Goal: Entertainment & Leisure: Consume media (video, audio)

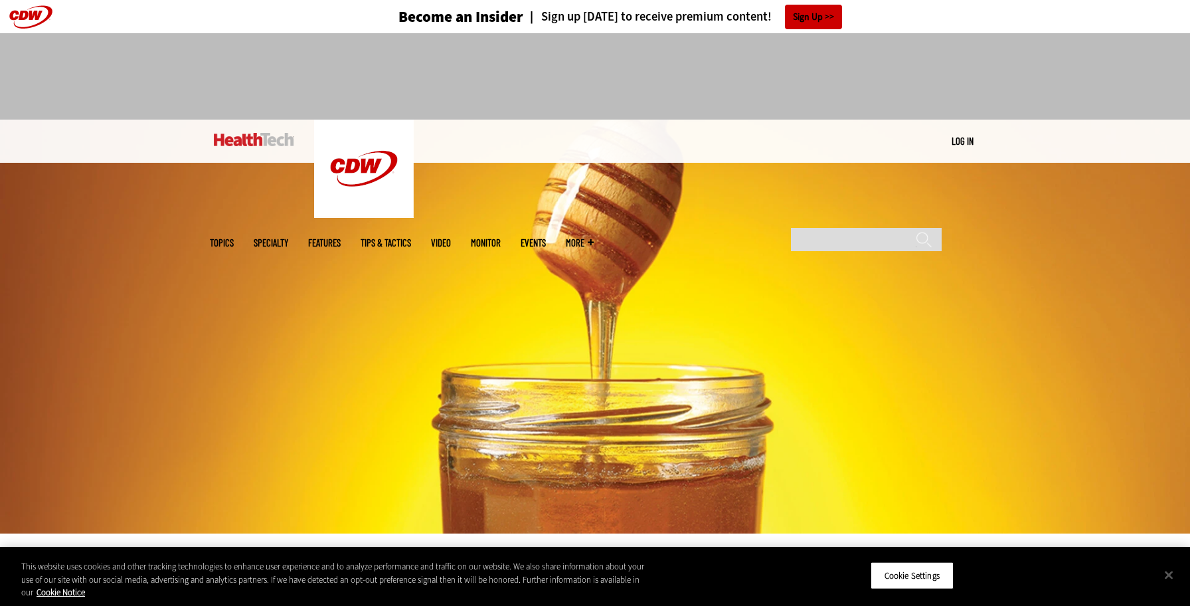
click at [451, 238] on link "Video" at bounding box center [441, 243] width 20 height 10
